Goal: Check status: Check status

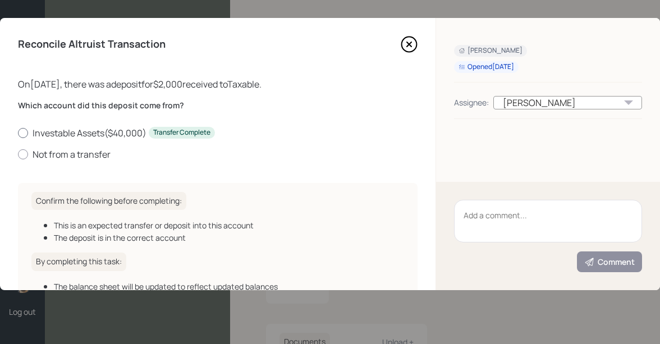
click at [93, 134] on label "Investable Assets ( $40,000 ) Transfer Complete" at bounding box center [218, 133] width 400 height 12
click at [18, 133] on input "Investable Assets ( $40,000 ) Transfer Complete" at bounding box center [17, 133] width 1 height 1
radio input "true"
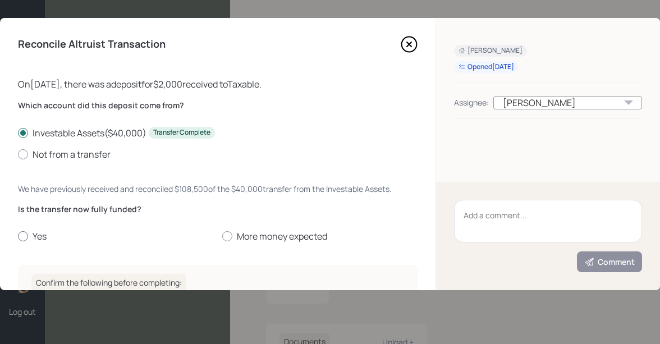
click at [43, 231] on label "Yes" at bounding box center [115, 236] width 195 height 12
click at [18, 236] on input "Yes" at bounding box center [17, 236] width 1 height 1
radio input "true"
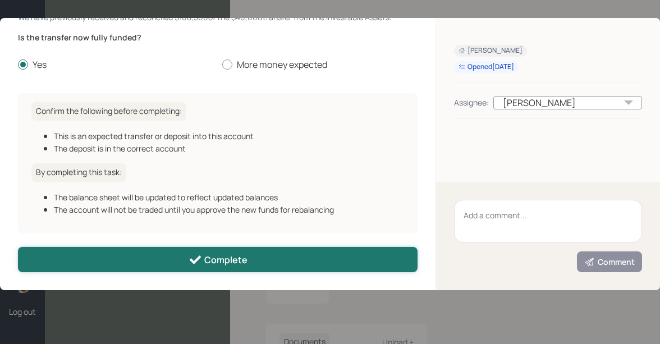
click at [122, 253] on button "Complete" at bounding box center [218, 259] width 400 height 25
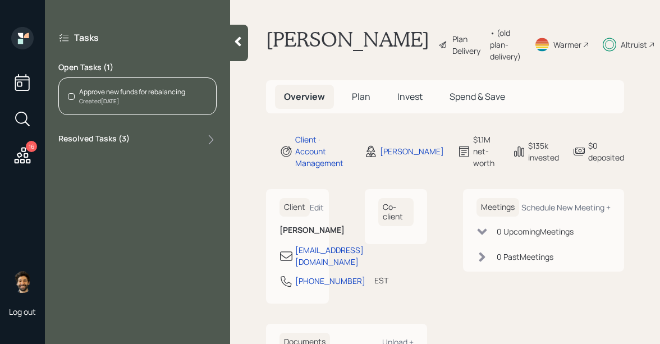
click at [97, 96] on div "Approve new funds for rebalancing" at bounding box center [132, 92] width 106 height 10
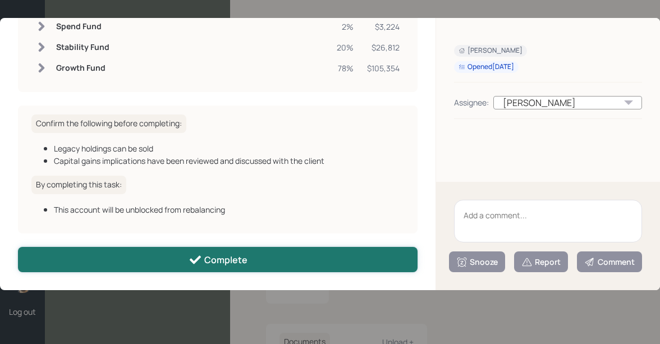
click at [130, 257] on button "Complete" at bounding box center [218, 259] width 400 height 25
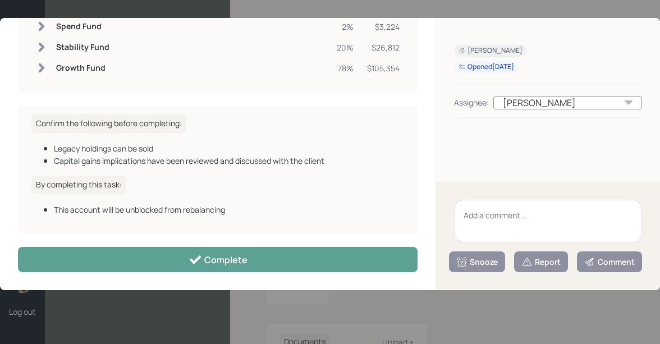
scroll to position [109, 0]
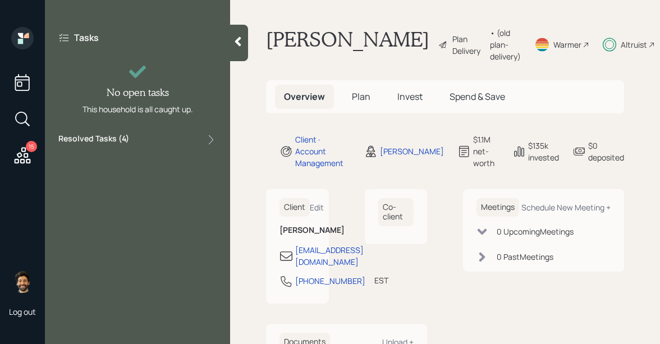
click at [34, 158] on div "15" at bounding box center [22, 98] width 27 height 142
click at [22, 157] on icon at bounding box center [22, 155] width 20 height 20
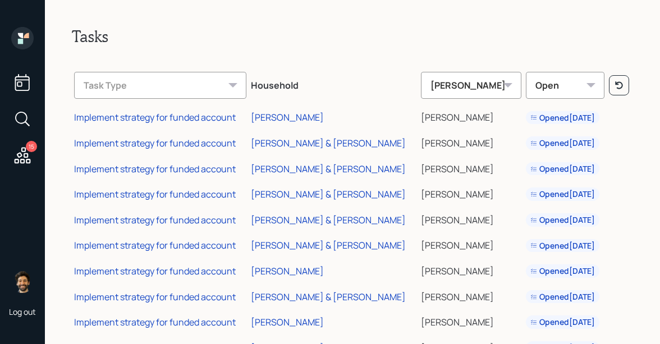
scroll to position [170, 0]
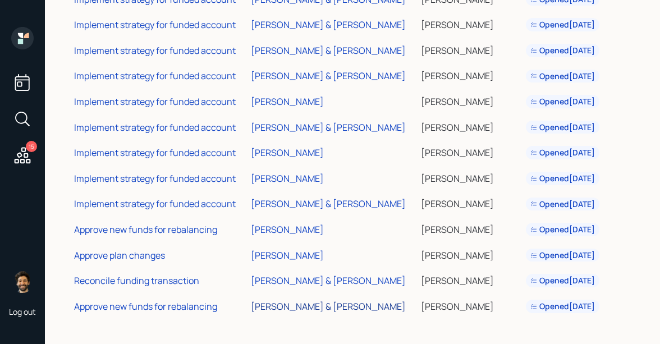
click at [306, 303] on div "[PERSON_NAME] & [PERSON_NAME]" at bounding box center [328, 306] width 155 height 12
